Goal: Browse casually: Explore the website without a specific task or goal

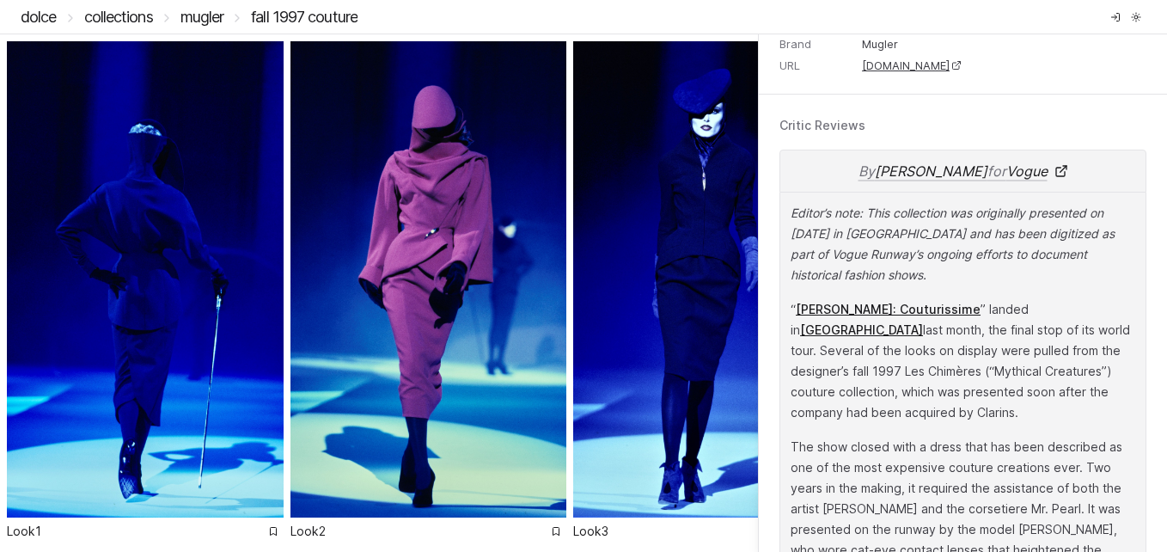
scroll to position [722, 0]
click at [578, 3] on header "DOLCE Collections Mugler Fall 1997 Couture" at bounding box center [583, 17] width 1167 height 34
click at [450, 317] on img at bounding box center [429, 279] width 277 height 476
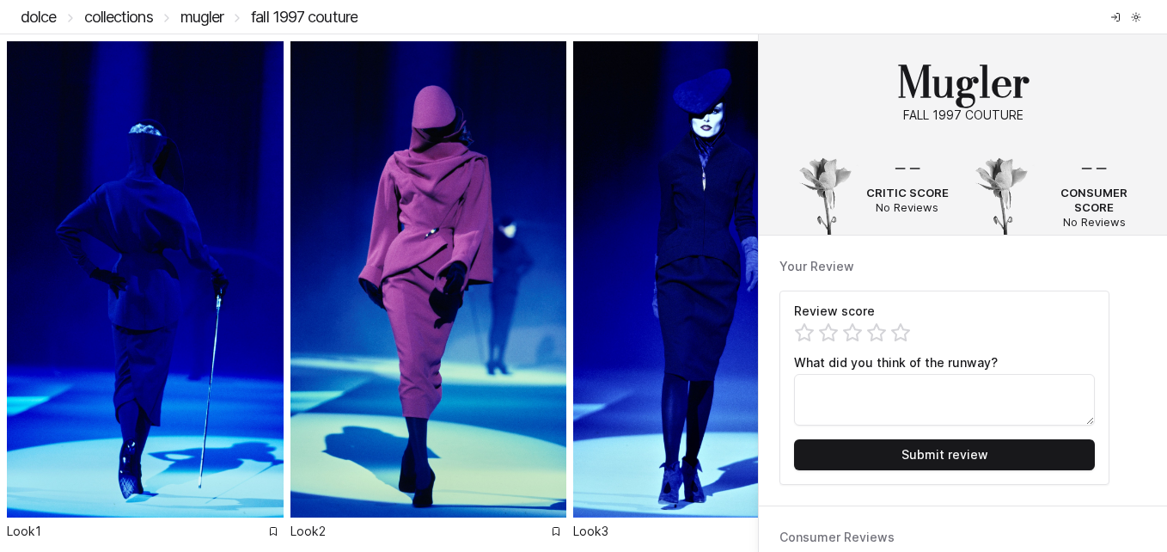
click at [370, 540] on ol "Look 1 Look 2 Look 3 Look 4 Look 5 Look 6 Look 7 Look 8 Look 9 Look 10 Look 11 …" at bounding box center [379, 292] width 758 height 517
click at [578, 100] on h1 "Mugler" at bounding box center [963, 82] width 367 height 41
click at [578, 36] on ol "Look 1 Look 2 Look 3 Look 4 Look 5 Look 6 Look 7 Look 8 Look 9 Look 10 Look 11 …" at bounding box center [379, 292] width 758 height 517
click at [578, 235] on img at bounding box center [711, 279] width 277 height 476
click at [578, 274] on img at bounding box center [711, 279] width 277 height 476
